Goal: Task Accomplishment & Management: Manage account settings

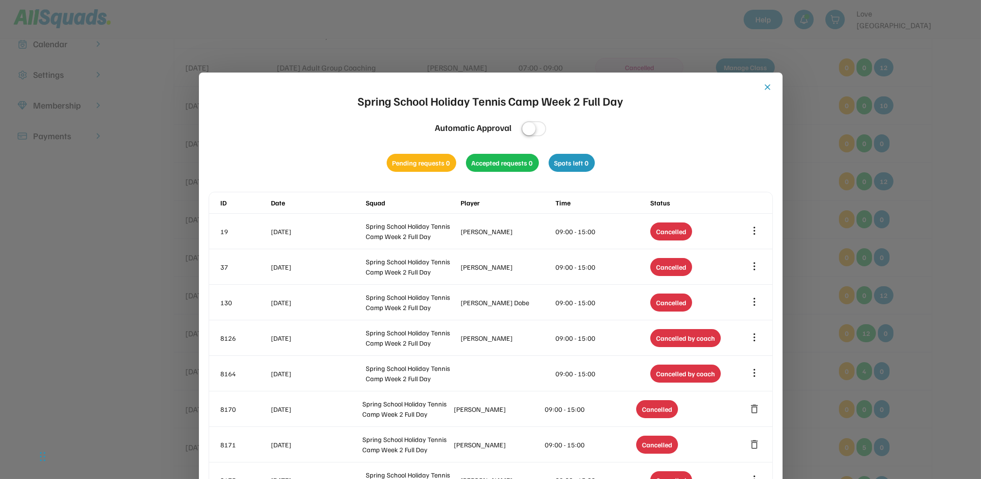
scroll to position [65, 0]
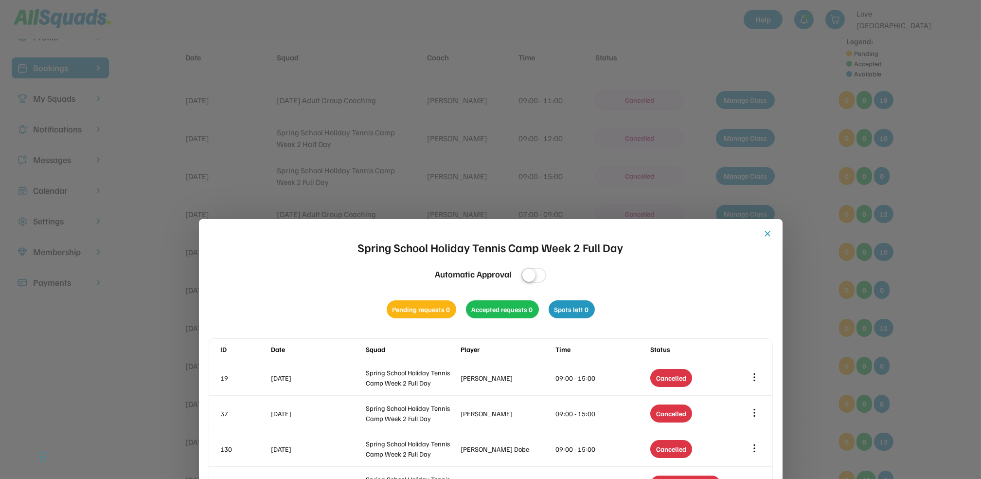
click at [767, 230] on button "close" at bounding box center [768, 234] width 10 height 10
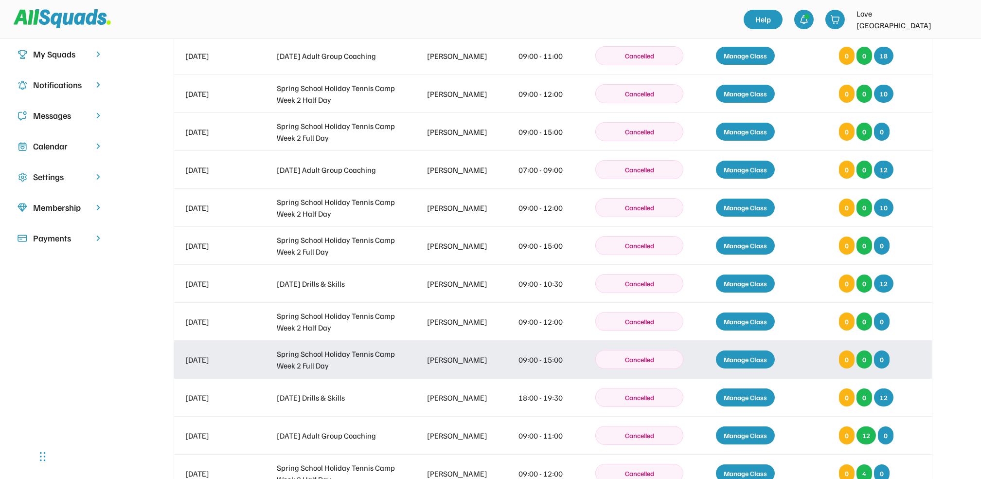
scroll to position [195, 0]
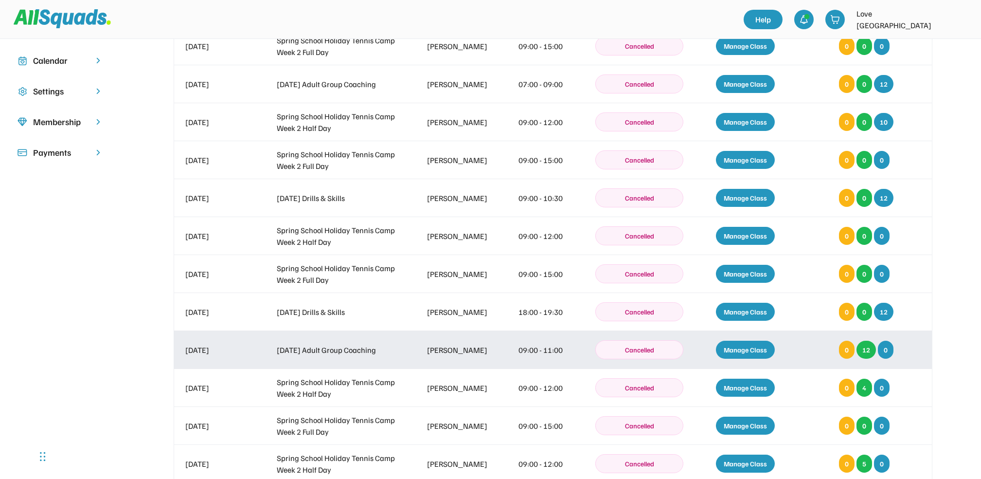
click at [756, 345] on div "Manage Class" at bounding box center [745, 349] width 59 height 18
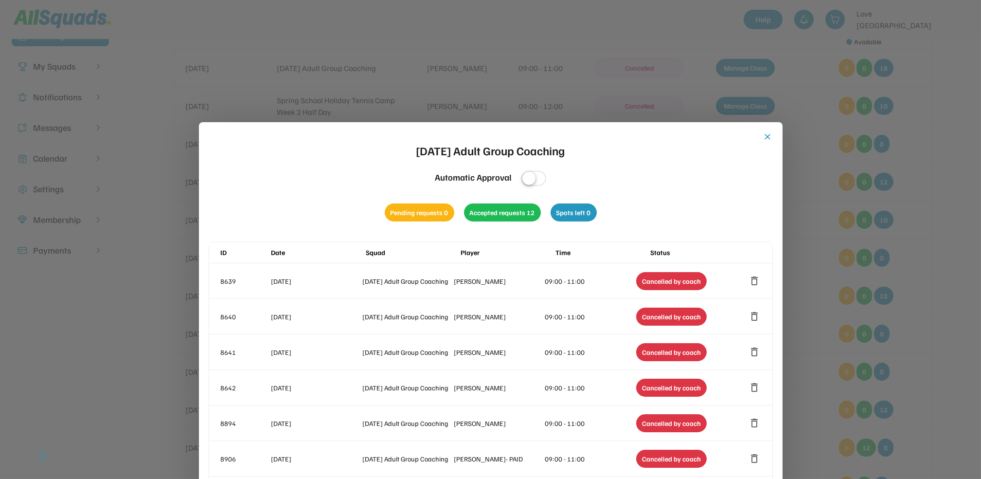
scroll to position [0, 0]
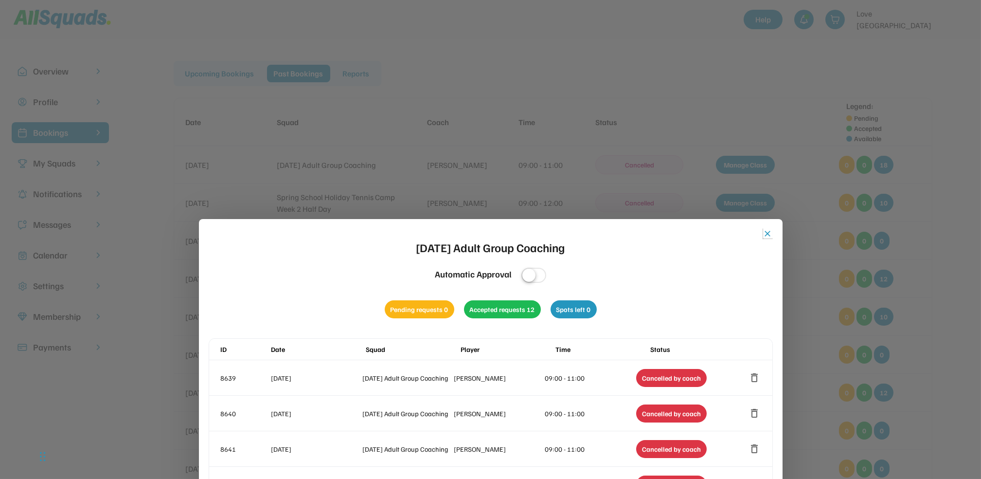
click at [764, 230] on button "close" at bounding box center [768, 234] width 10 height 10
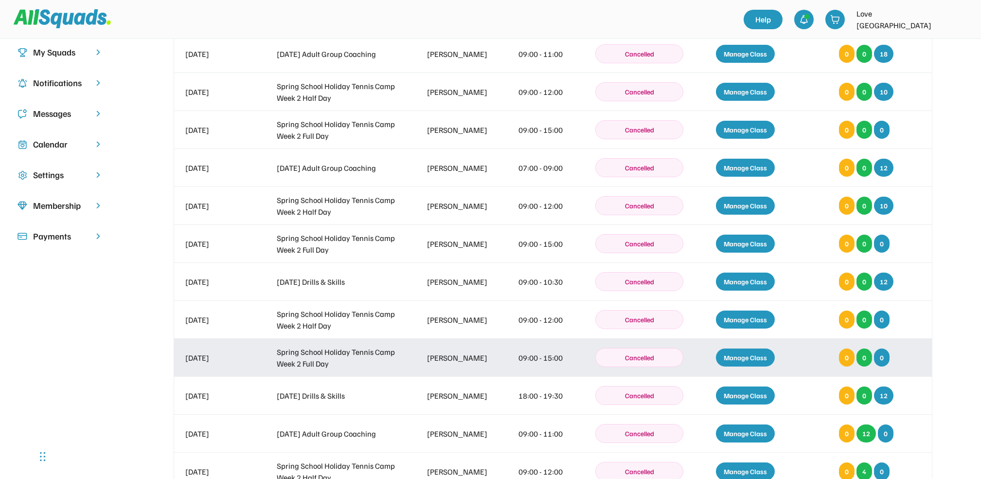
scroll to position [259, 0]
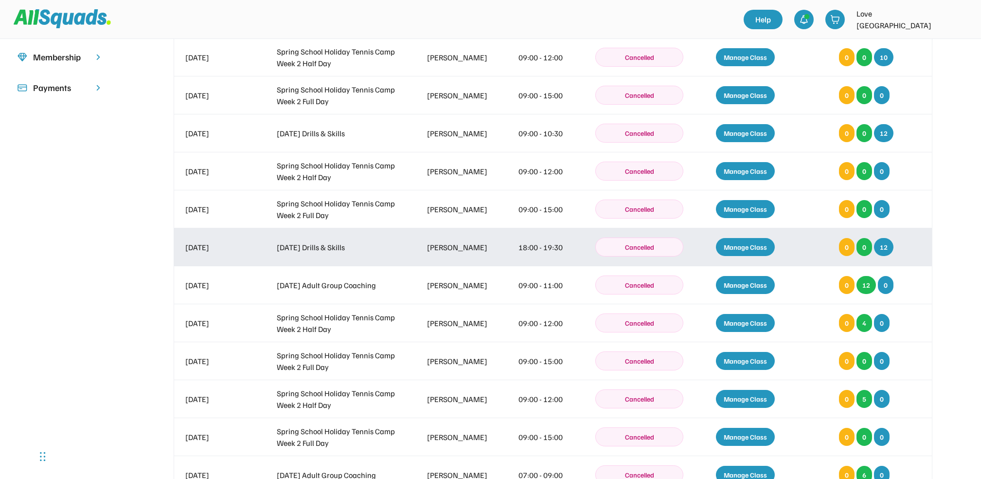
click at [755, 246] on div "Manage Class" at bounding box center [745, 247] width 59 height 18
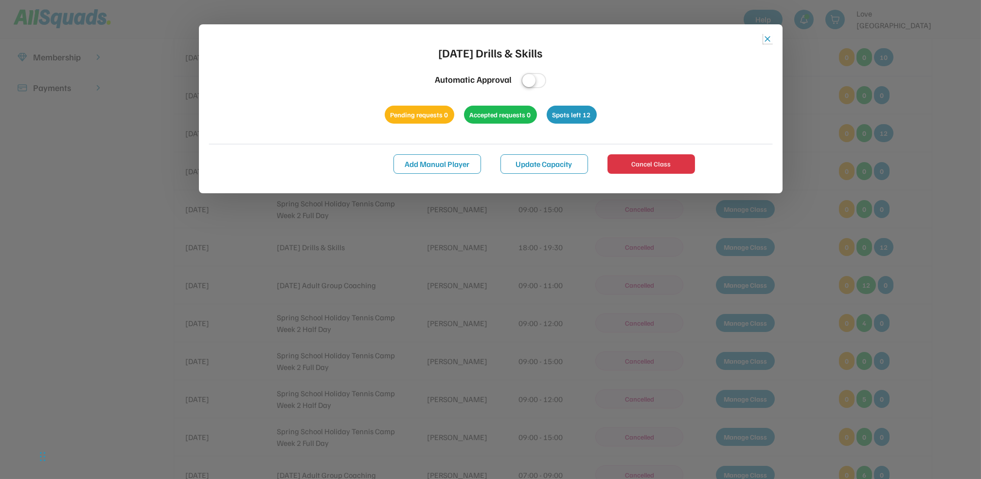
click at [767, 36] on button "close" at bounding box center [768, 39] width 10 height 10
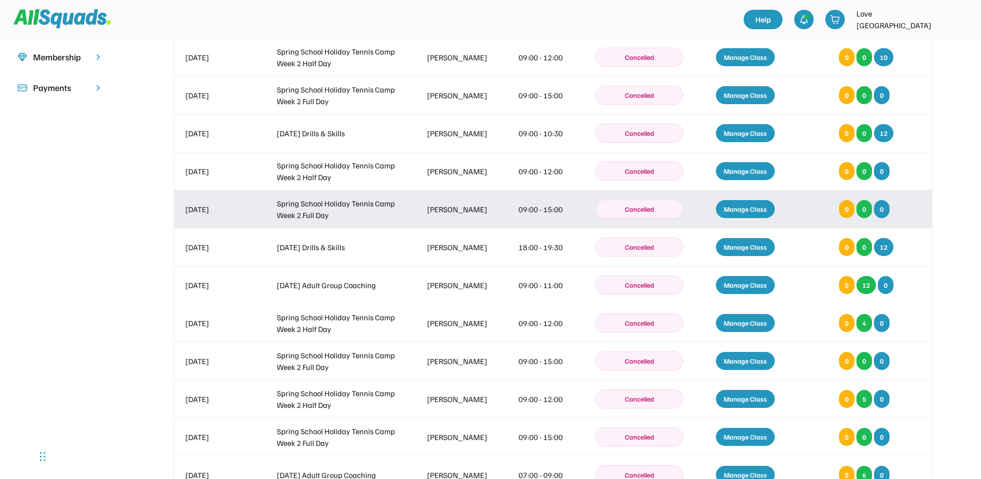
click at [753, 206] on div "Manage Class" at bounding box center [745, 209] width 59 height 18
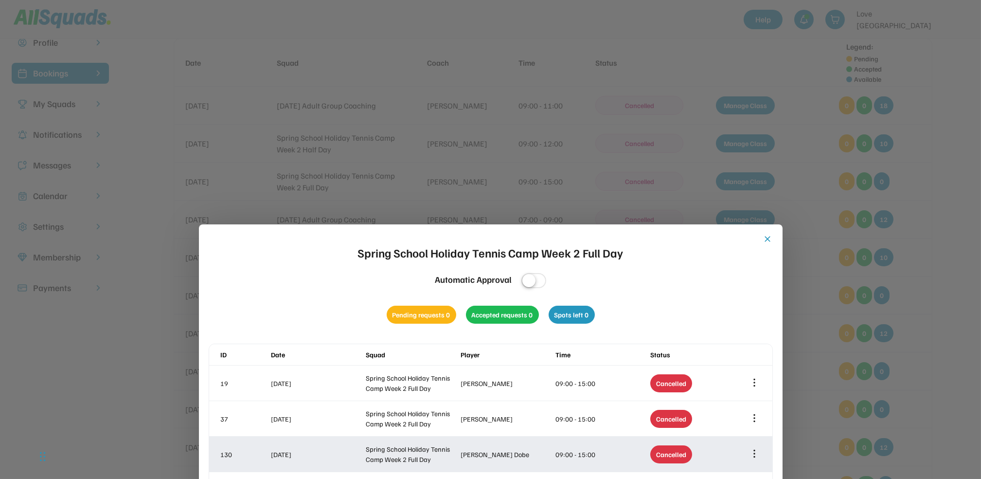
scroll to position [0, 0]
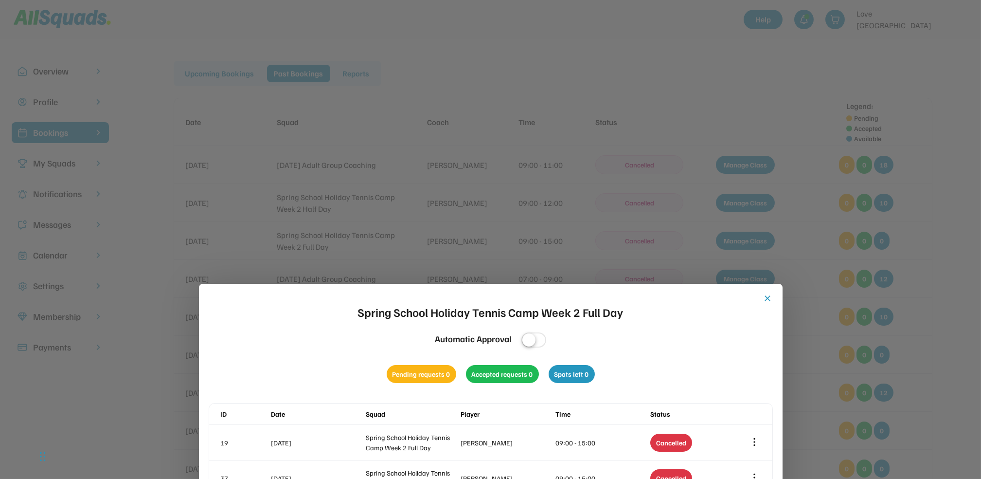
click at [768, 296] on button "close" at bounding box center [768, 298] width 10 height 10
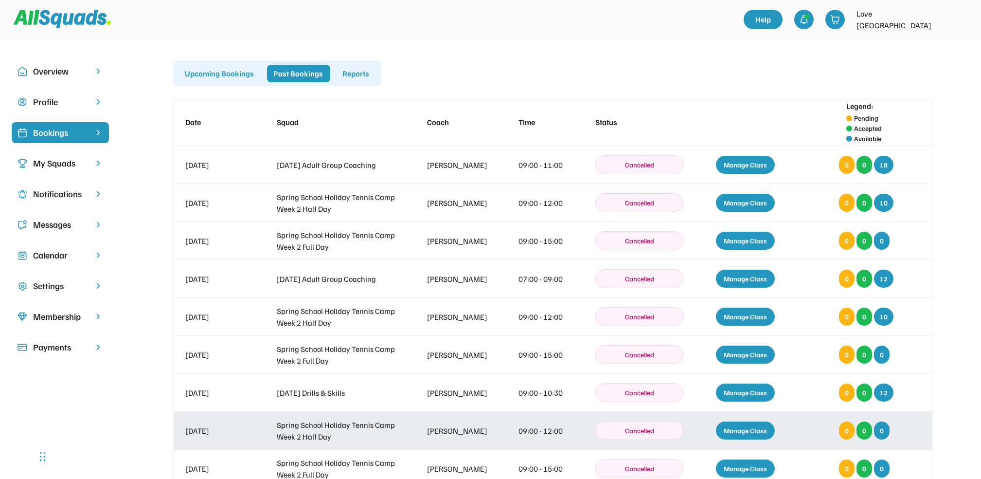
scroll to position [129, 0]
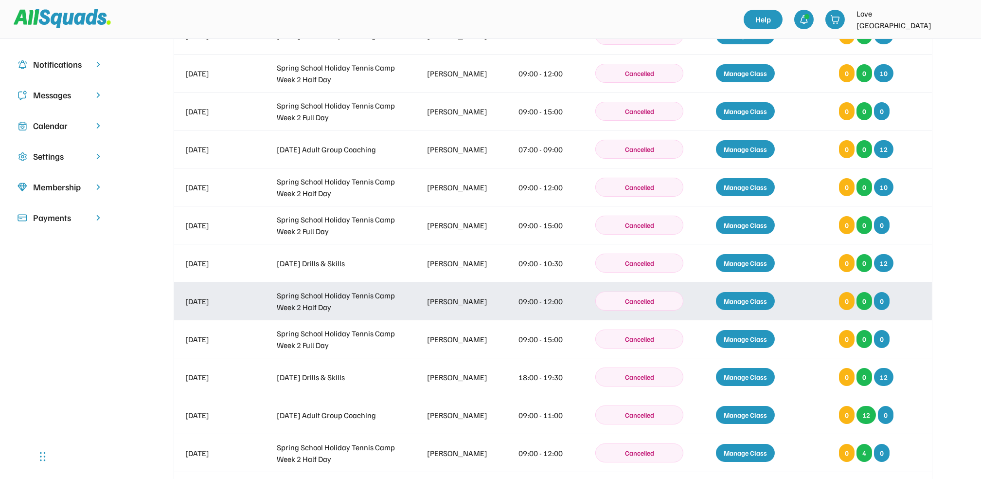
click at [742, 295] on div "Manage Class" at bounding box center [745, 301] width 59 height 18
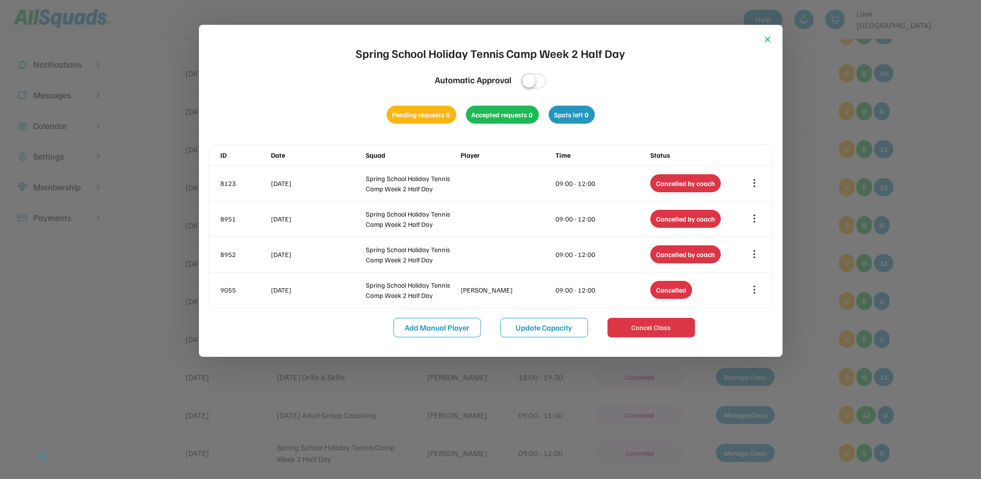
click at [767, 37] on button "close" at bounding box center [768, 40] width 10 height 10
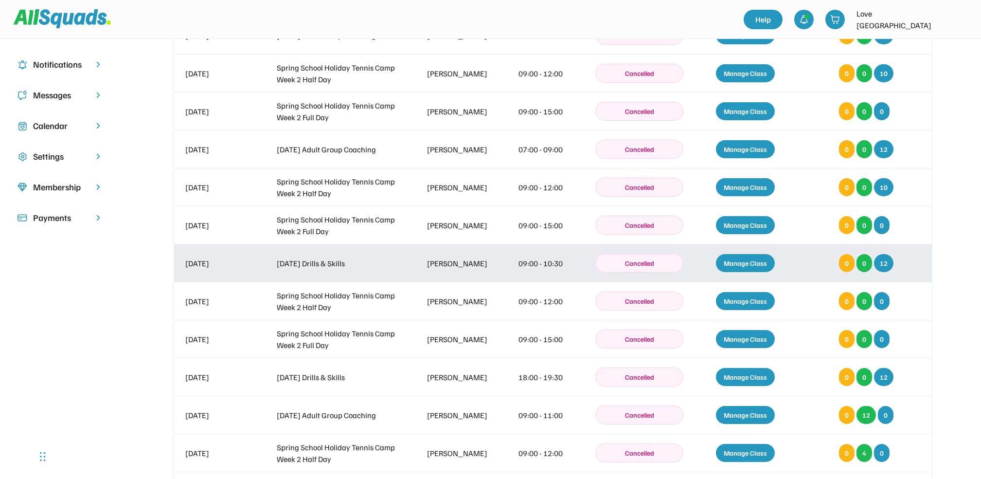
click at [751, 256] on div "Manage Class" at bounding box center [745, 263] width 59 height 18
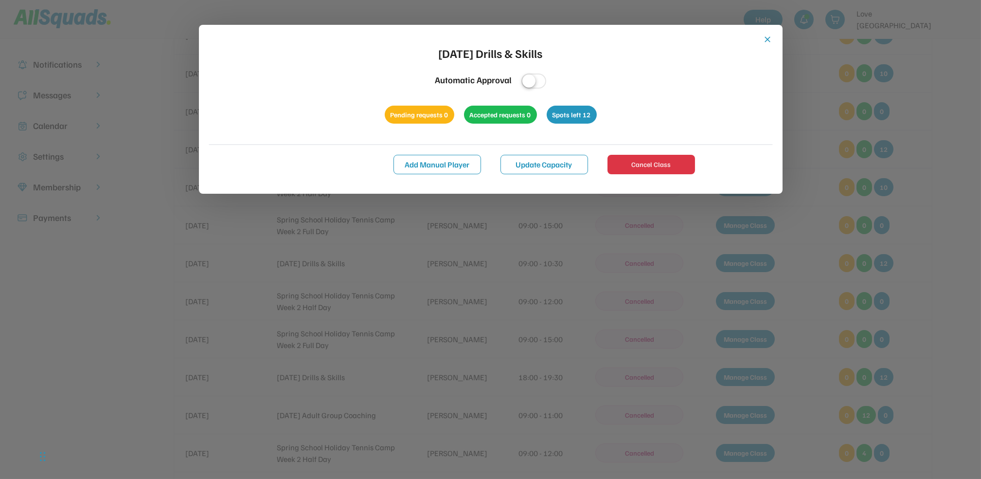
click at [770, 38] on button "close" at bounding box center [768, 40] width 10 height 10
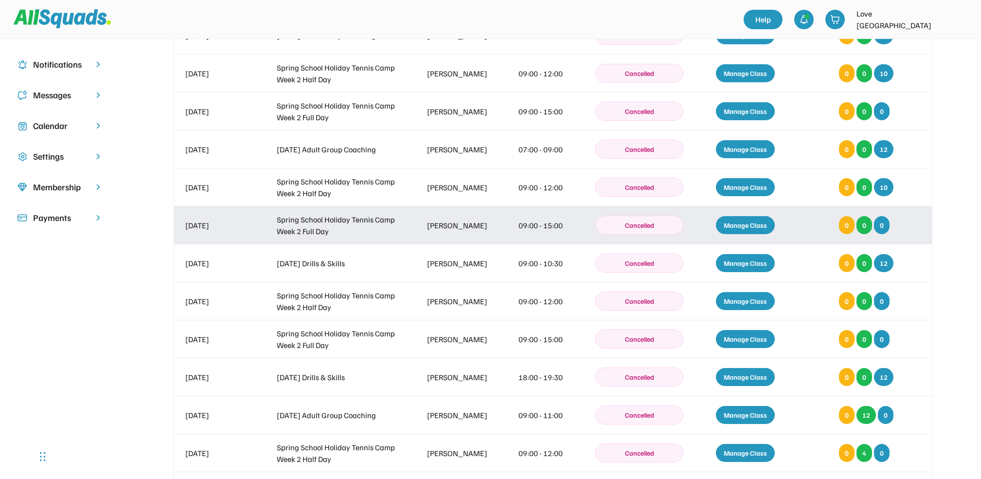
click at [750, 223] on div "Manage Class" at bounding box center [745, 225] width 59 height 18
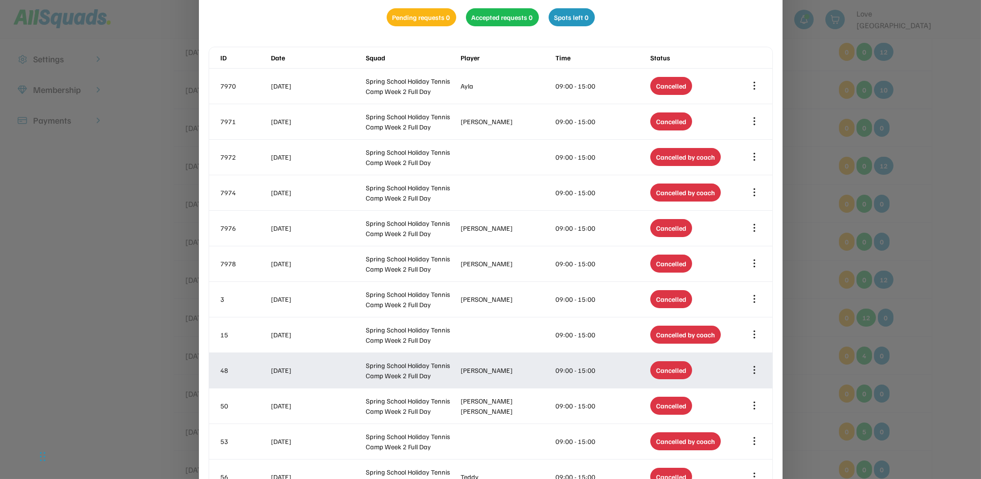
scroll to position [65, 0]
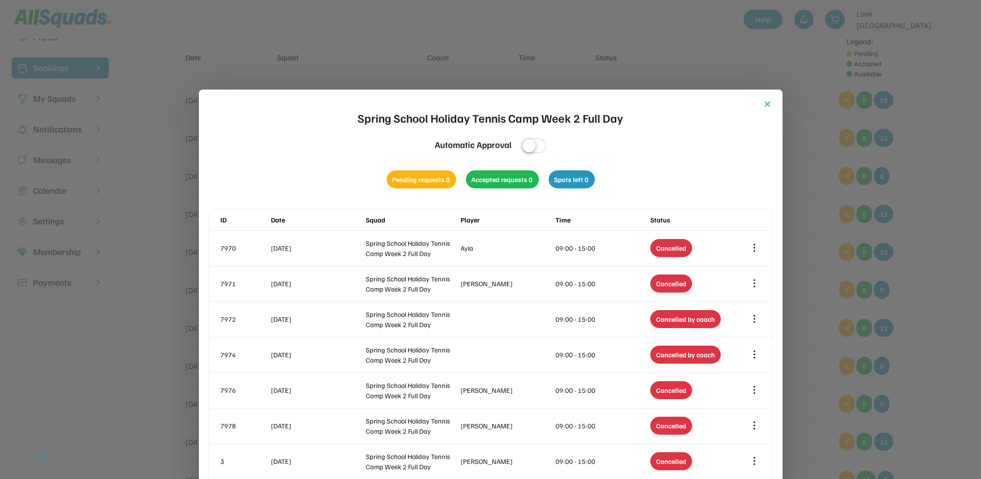
click at [765, 99] on button "close" at bounding box center [768, 104] width 10 height 10
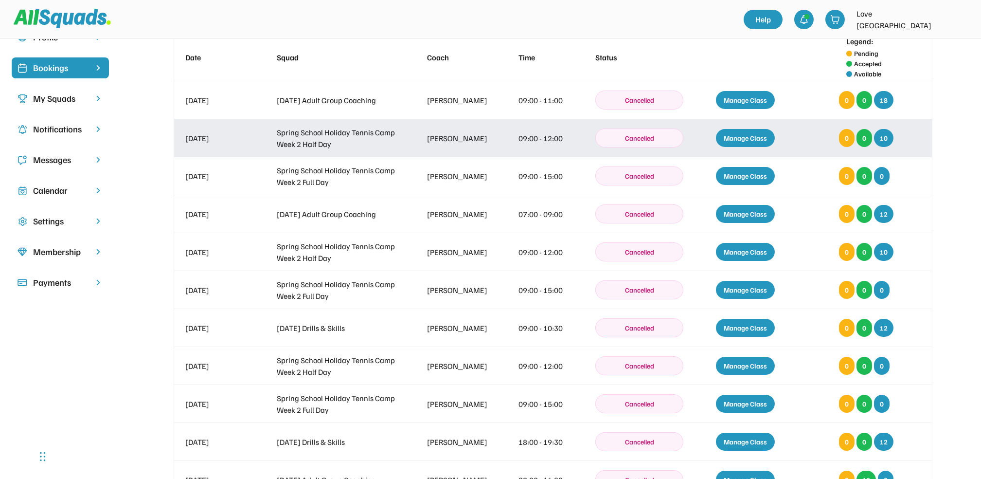
click at [744, 135] on div "Manage Class" at bounding box center [745, 138] width 59 height 18
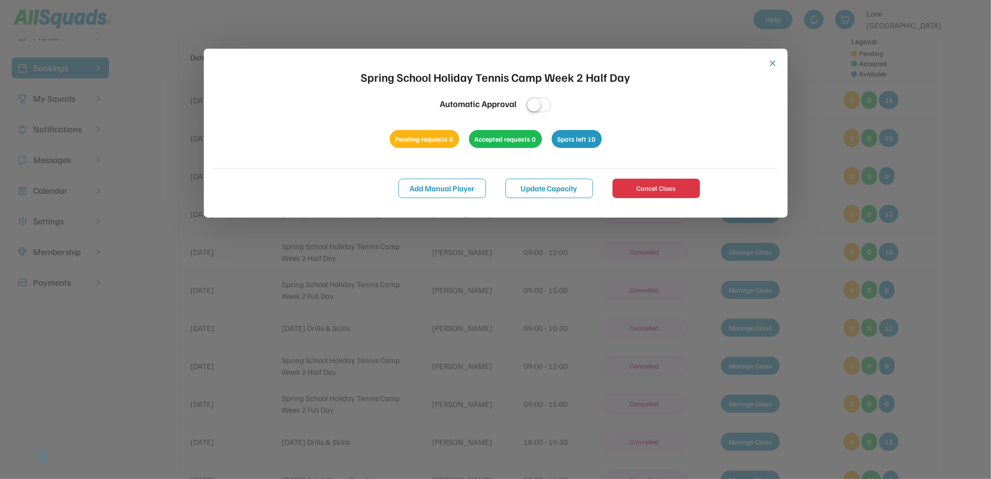
click at [771, 57] on div "close Spring School Holiday Tennis Camp Week 2 Half Day Automatic Approval Pend…" at bounding box center [496, 133] width 584 height 169
click at [772, 63] on button "close" at bounding box center [773, 63] width 10 height 10
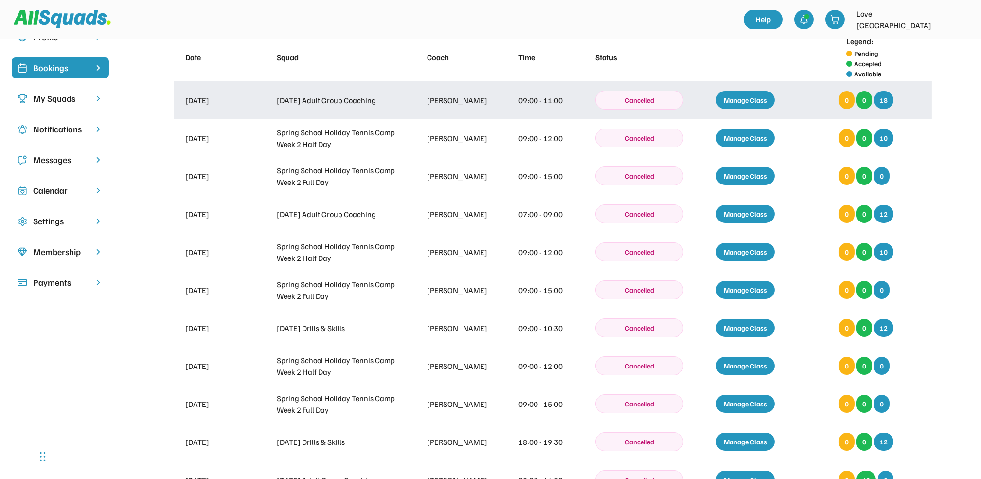
scroll to position [0, 0]
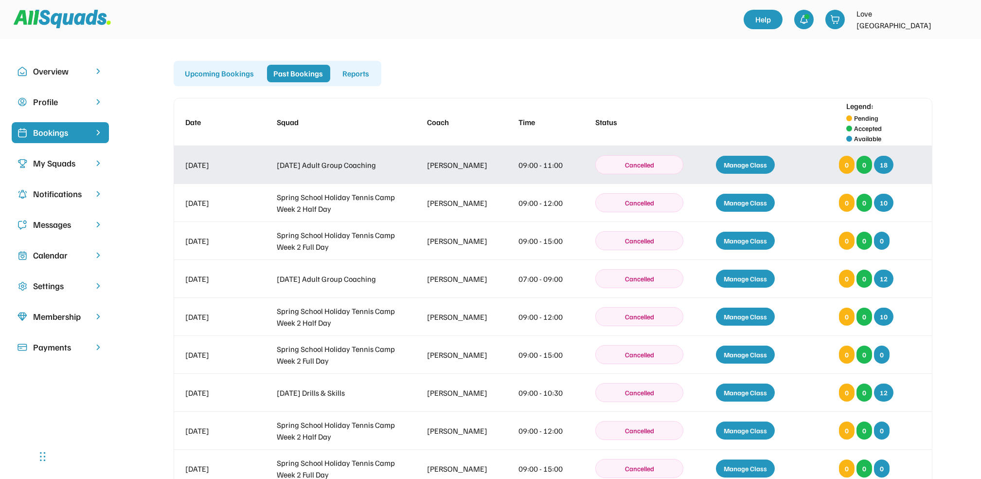
click at [749, 161] on div "Manage Class" at bounding box center [745, 165] width 59 height 18
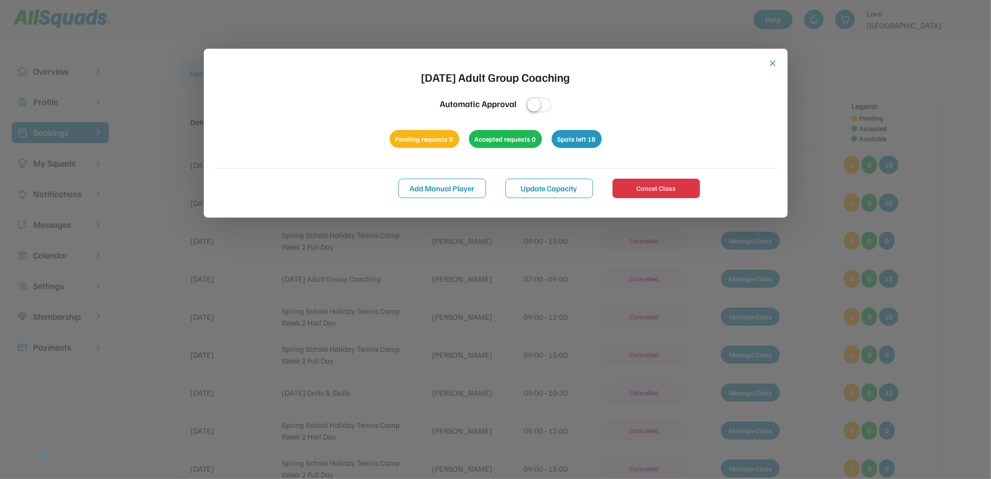
click at [769, 56] on div "close [DATE] Adult Group Coaching Automatic Approval Pending requests 0 Accepte…" at bounding box center [496, 133] width 584 height 169
click at [772, 64] on button "close" at bounding box center [773, 63] width 10 height 10
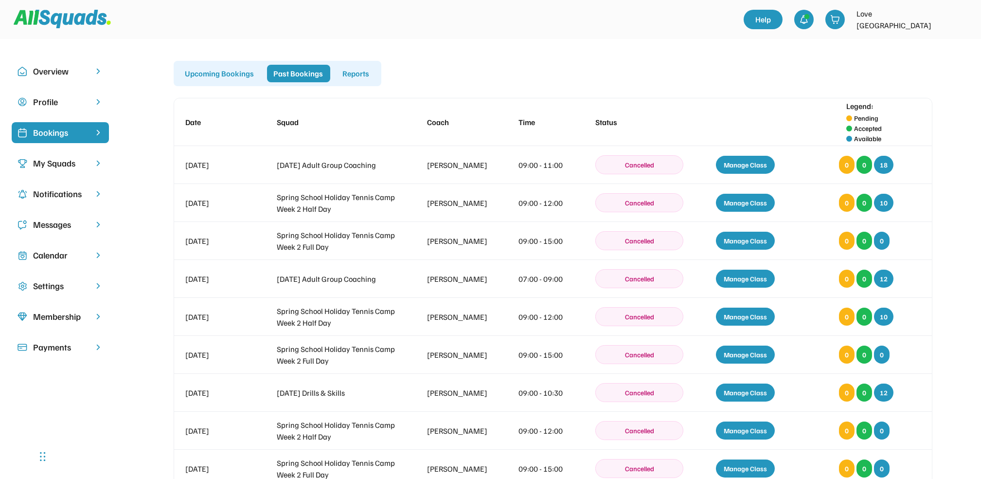
click at [222, 73] on div "Upcoming Bookings" at bounding box center [219, 74] width 83 height 18
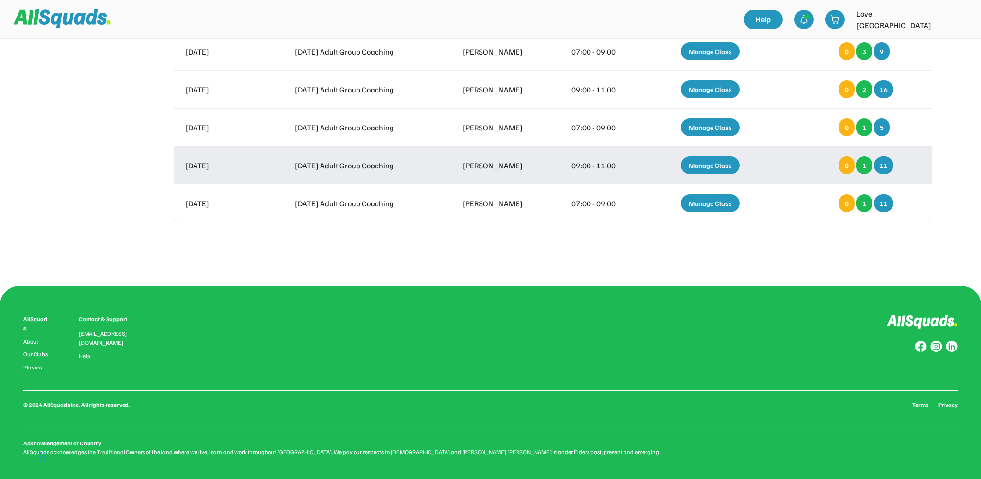
scroll to position [148, 0]
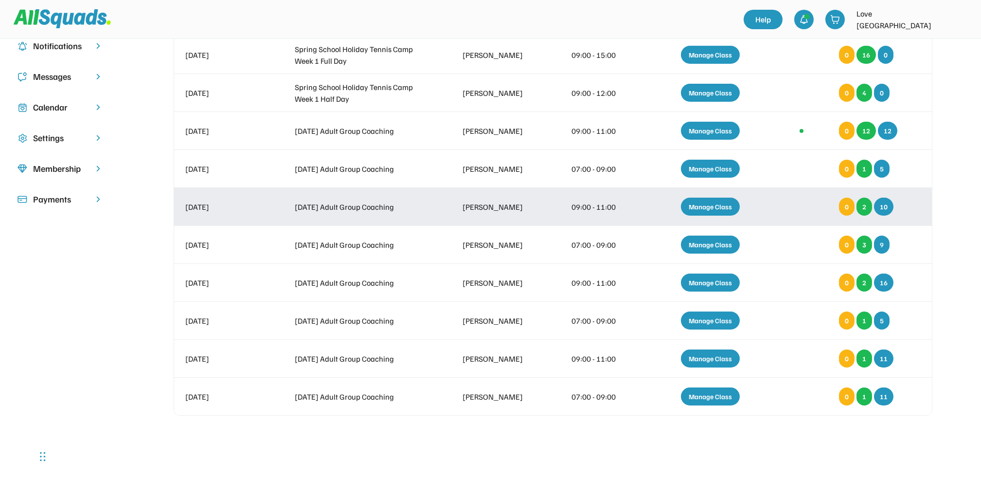
click at [713, 206] on div "Manage Class" at bounding box center [710, 206] width 59 height 18
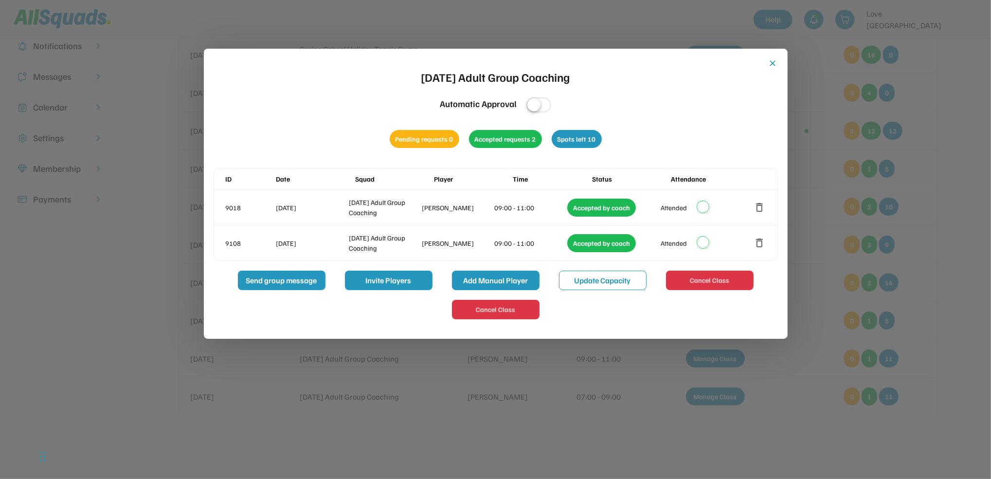
click at [501, 276] on button "Add Manual Player" at bounding box center [496, 279] width 88 height 19
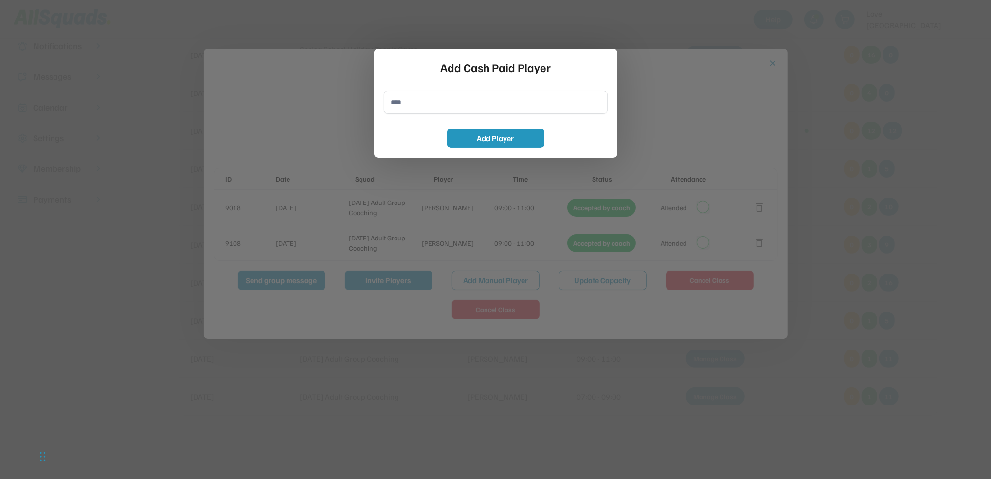
click at [398, 102] on input "input" at bounding box center [496, 101] width 224 height 23
type input "**********"
click at [496, 135] on button "Add Player" at bounding box center [495, 137] width 97 height 19
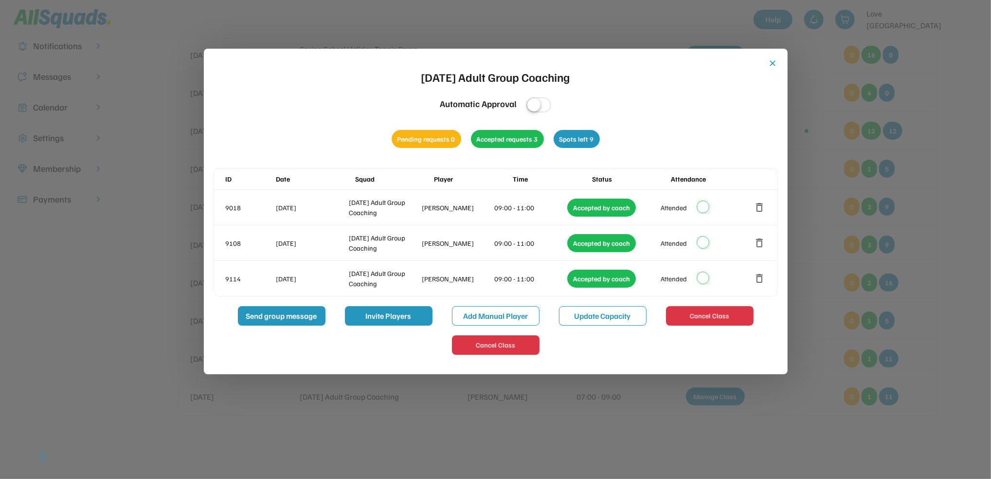
click at [769, 60] on button "close" at bounding box center [773, 63] width 10 height 10
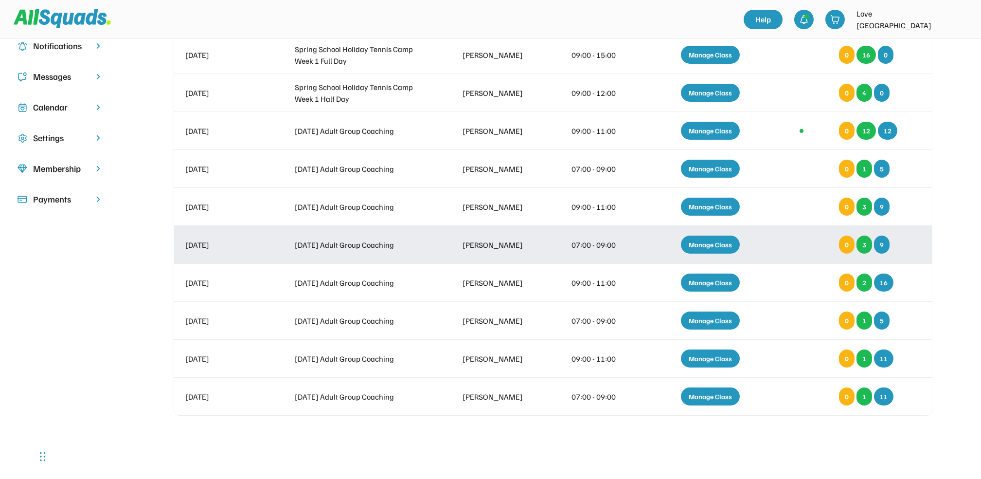
scroll to position [0, 0]
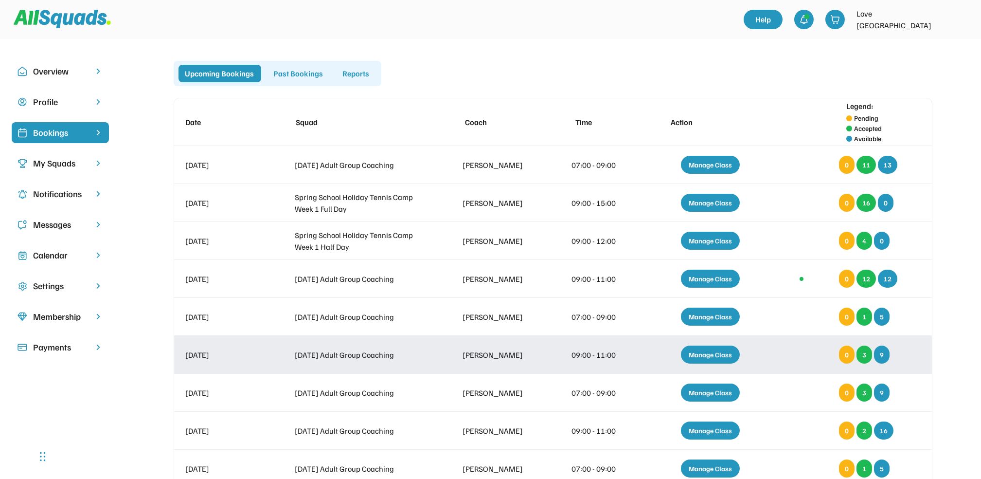
click at [710, 352] on div "Manage Class" at bounding box center [710, 354] width 59 height 18
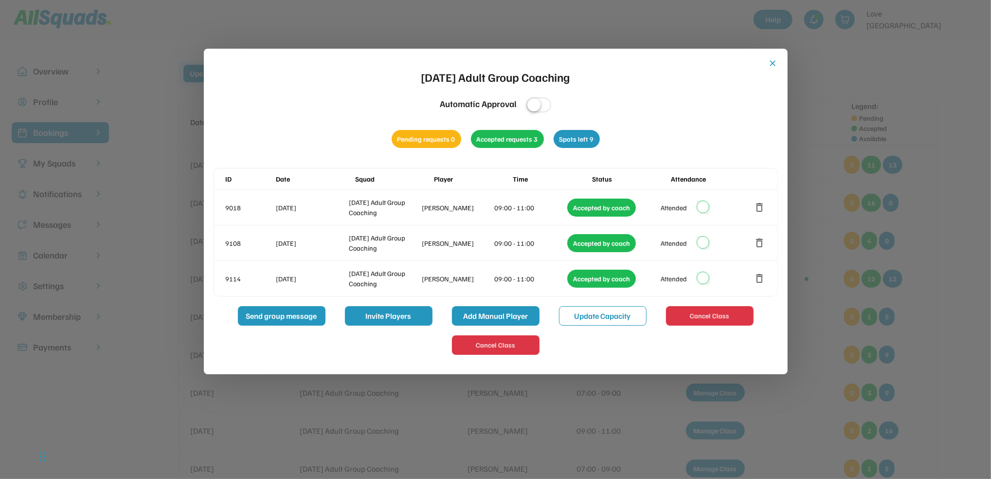
click at [496, 314] on button "Add Manual Player" at bounding box center [496, 315] width 88 height 19
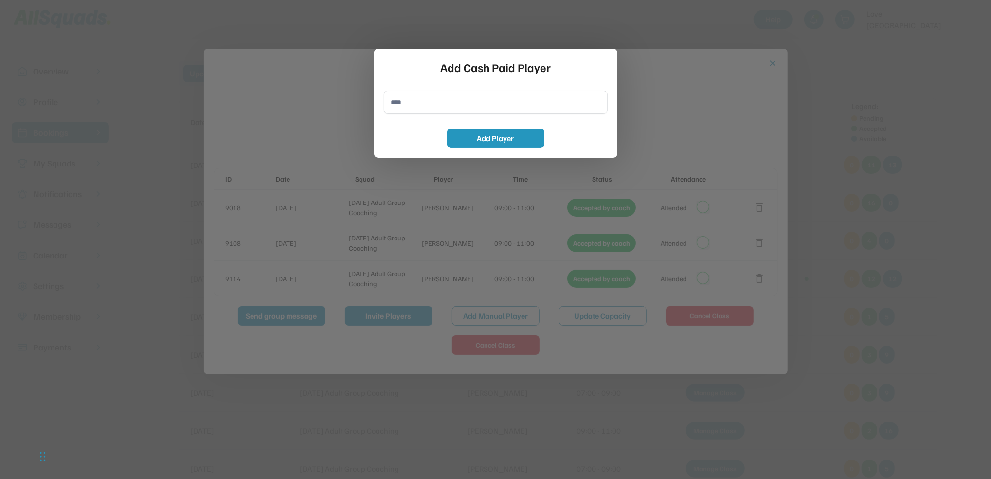
click at [399, 106] on input "input" at bounding box center [496, 101] width 224 height 23
type input "**********"
click at [517, 140] on button "Add Player" at bounding box center [495, 137] width 97 height 19
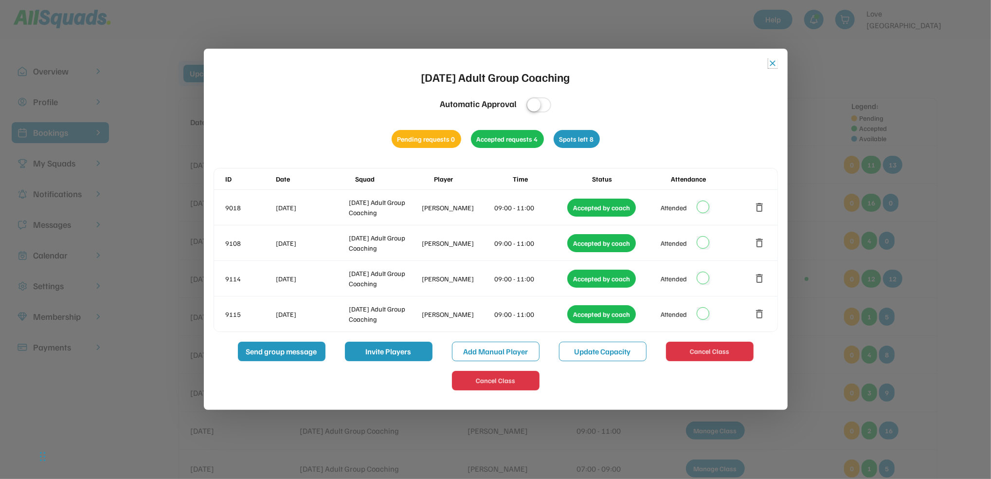
click at [772, 63] on button "close" at bounding box center [773, 63] width 10 height 10
